Goal: Task Accomplishment & Management: Manage account settings

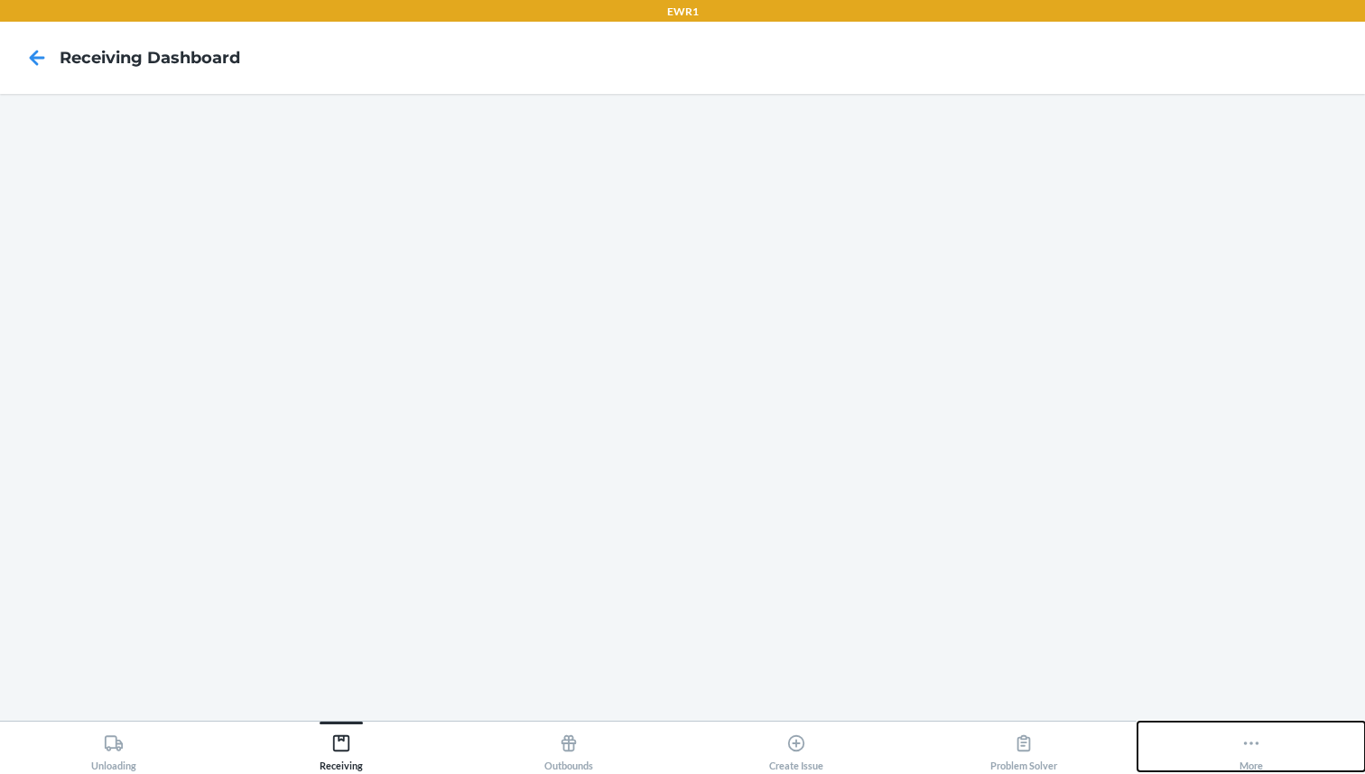
click at [1234, 742] on button "More" at bounding box center [1252, 746] width 228 height 50
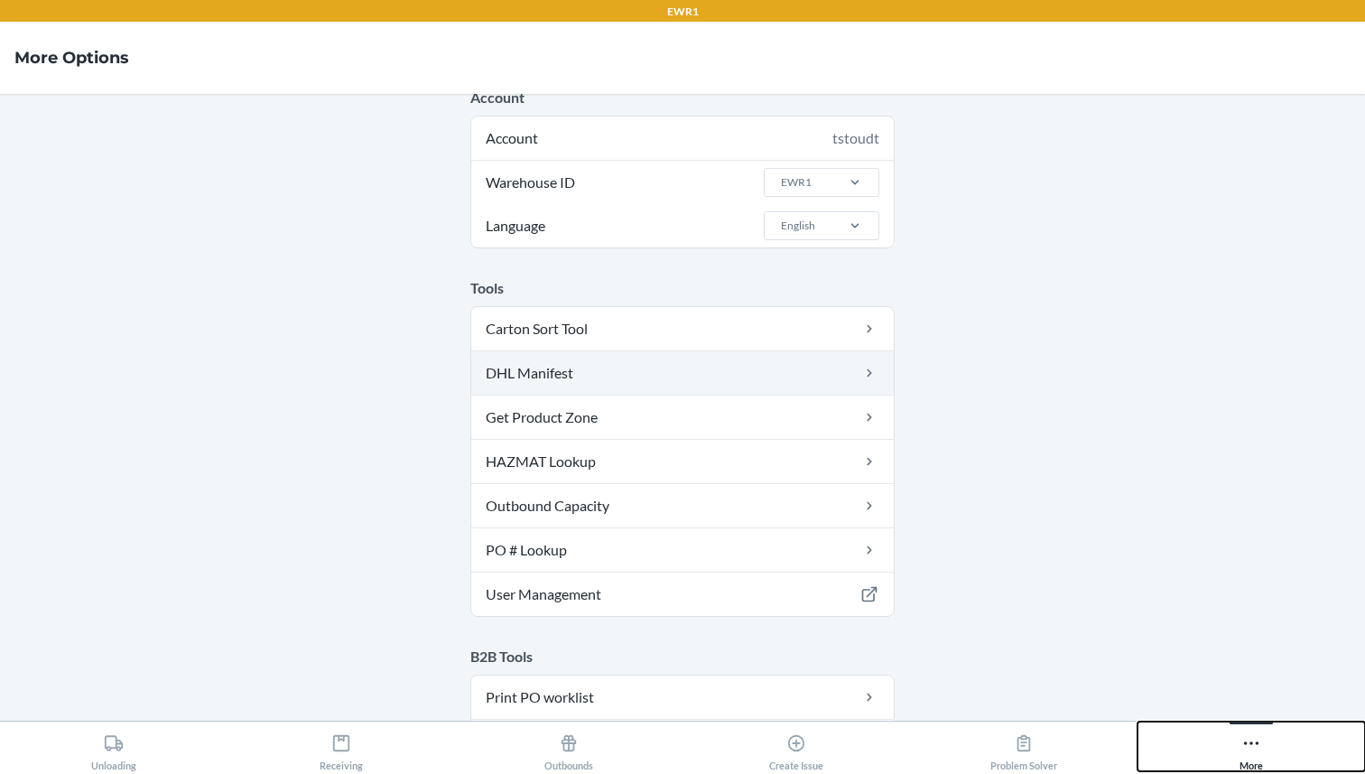
scroll to position [33, 0]
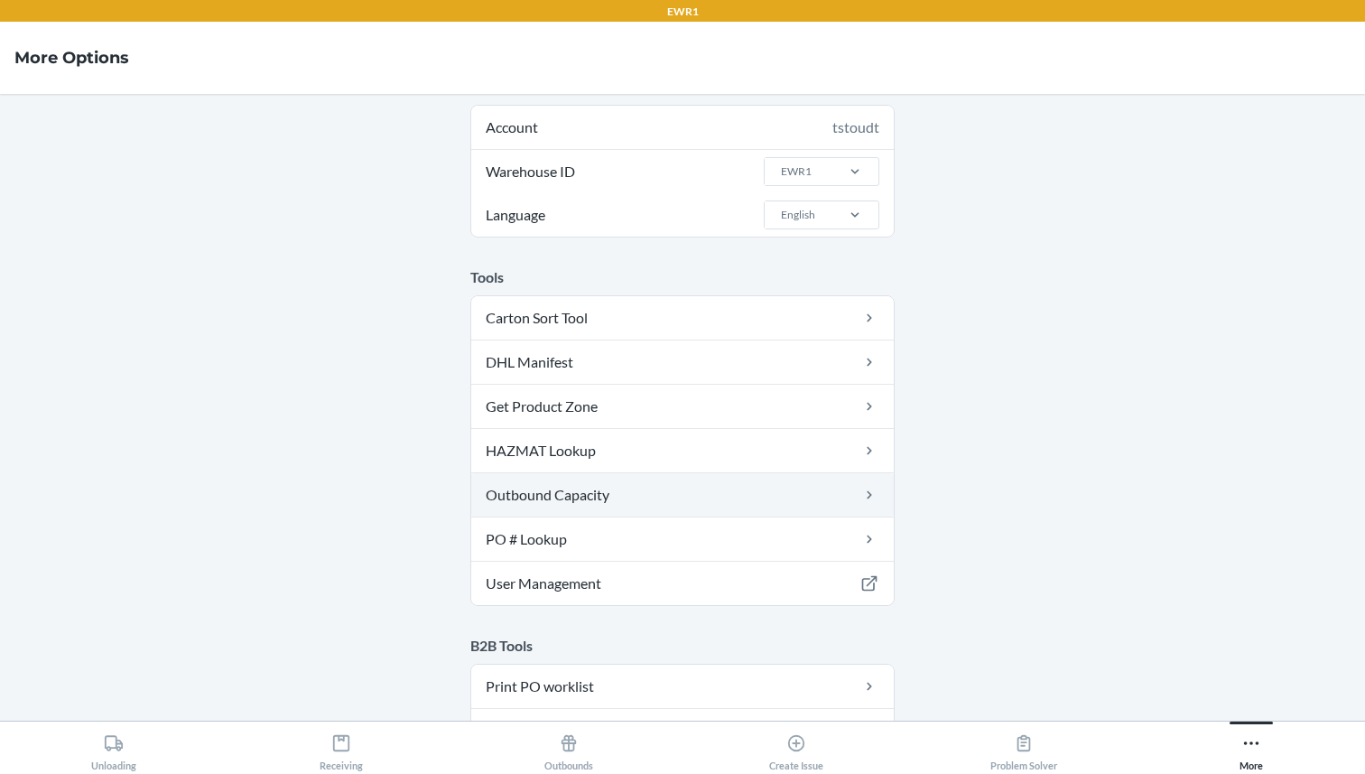
click at [575, 510] on link "Outbound Capacity" at bounding box center [682, 494] width 423 height 43
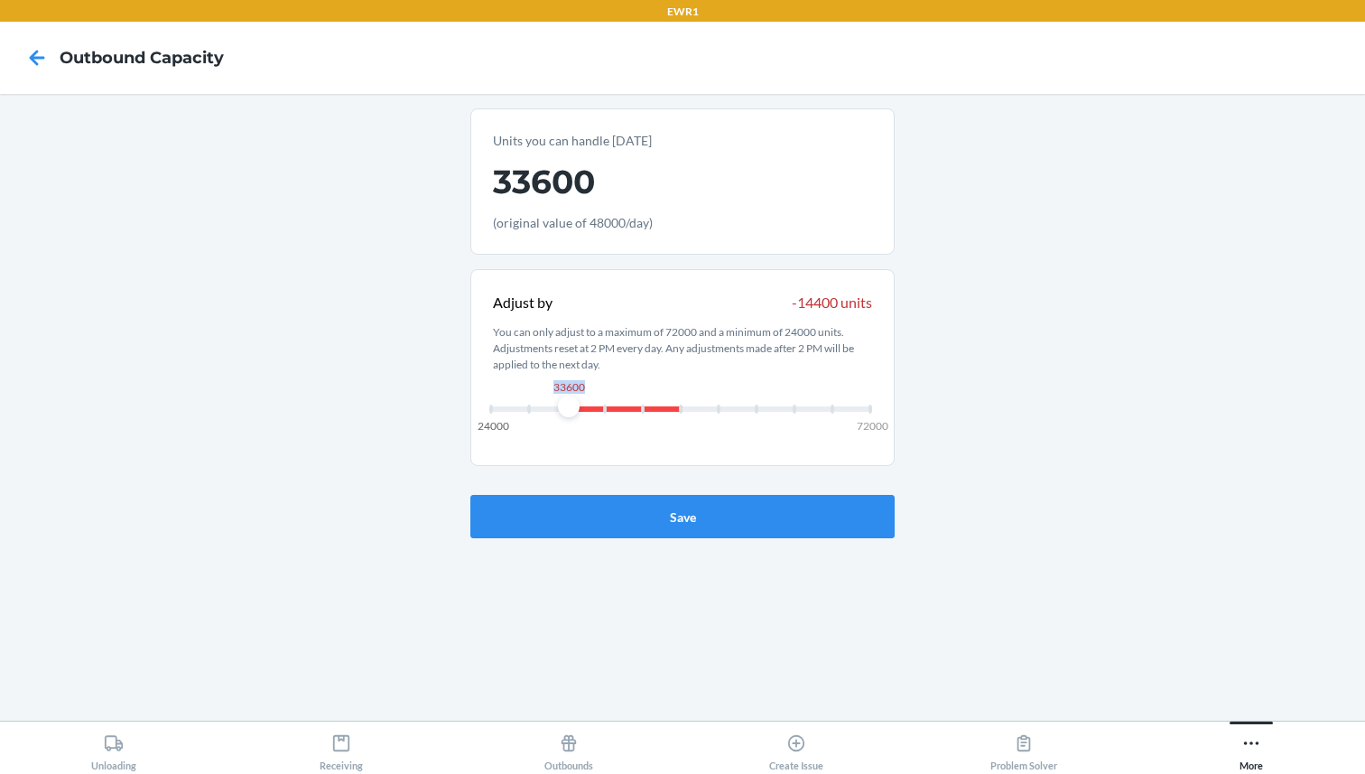
drag, startPoint x: 600, startPoint y: 399, endPoint x: 581, endPoint y: 395, distance: 19.5
click at [581, 395] on div "33600" at bounding box center [569, 389] width 35 height 33
drag, startPoint x: 572, startPoint y: 407, endPoint x: 597, endPoint y: 410, distance: 24.5
click at [597, 410] on div at bounding box center [607, 406] width 22 height 22
click at [343, 256] on main "Units you can handle [DATE] 38400 (original value of 48000/day) Adjust by -9600…" at bounding box center [682, 407] width 1365 height 627
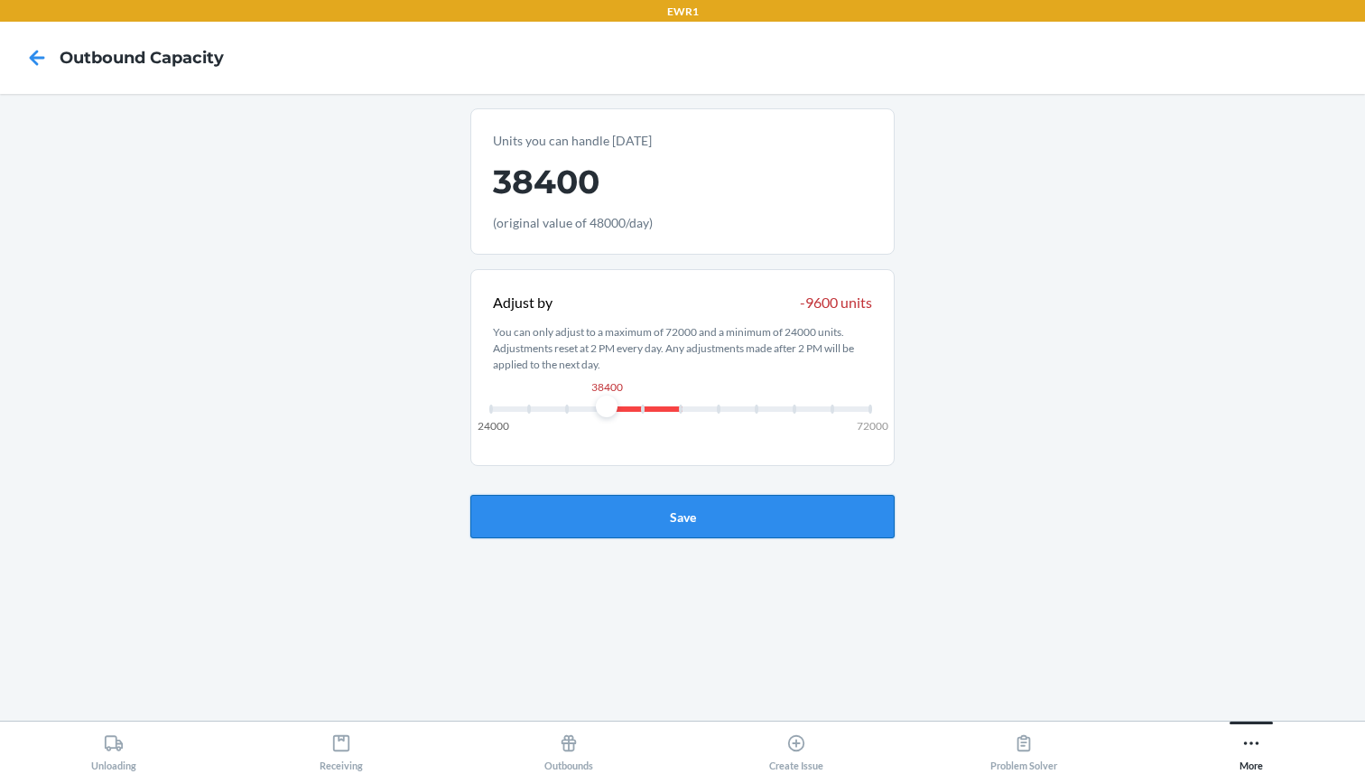
click at [628, 516] on button "Save" at bounding box center [682, 516] width 424 height 43
